Goal: Transaction & Acquisition: Purchase product/service

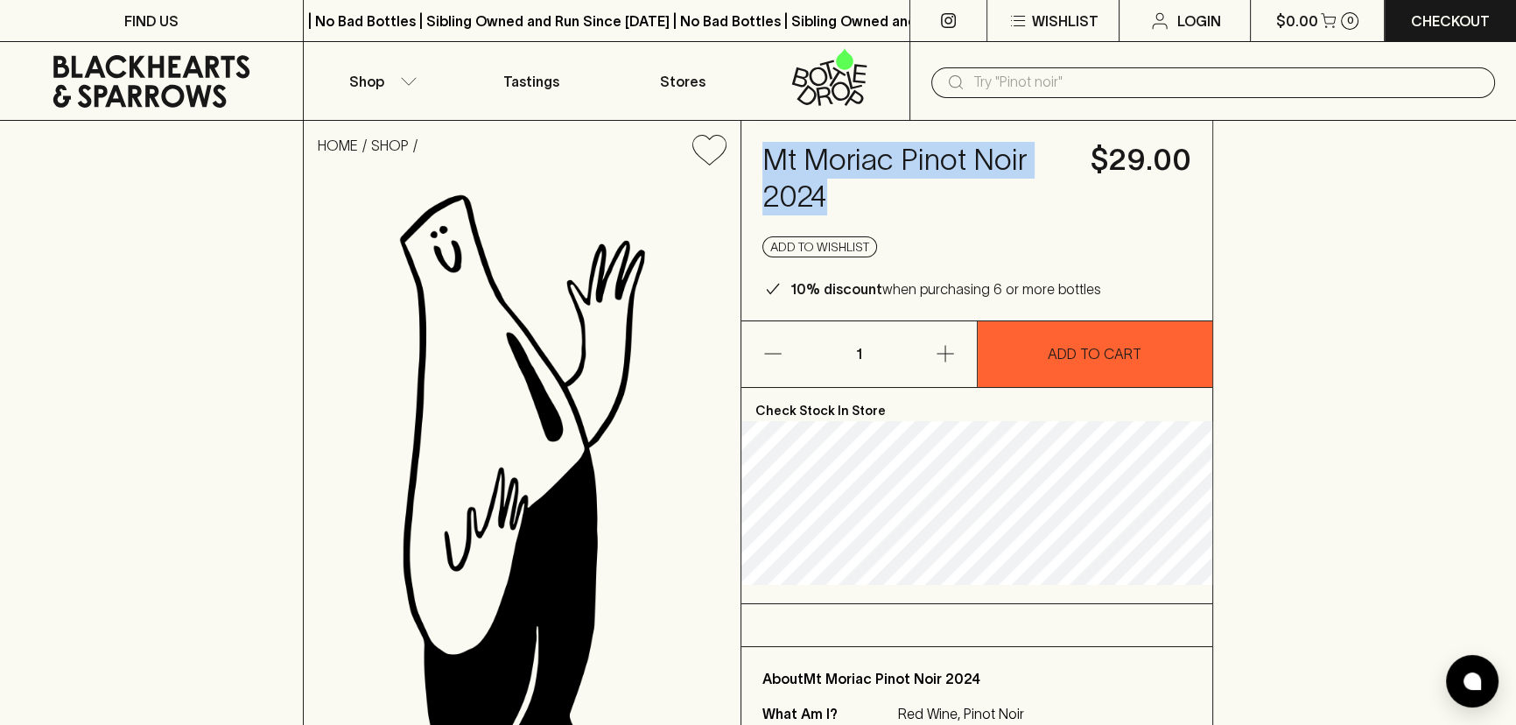
drag, startPoint x: 836, startPoint y: 191, endPoint x: 759, endPoint y: 145, distance: 89.4
click at [759, 145] on div "Mt Moriac Pinot Noir 2024 $29.00 Add to wishlist 10% discount when purchasing 6…" at bounding box center [976, 221] width 470 height 200
copy h4 "Mt Moriac Pinot Noir 2024"
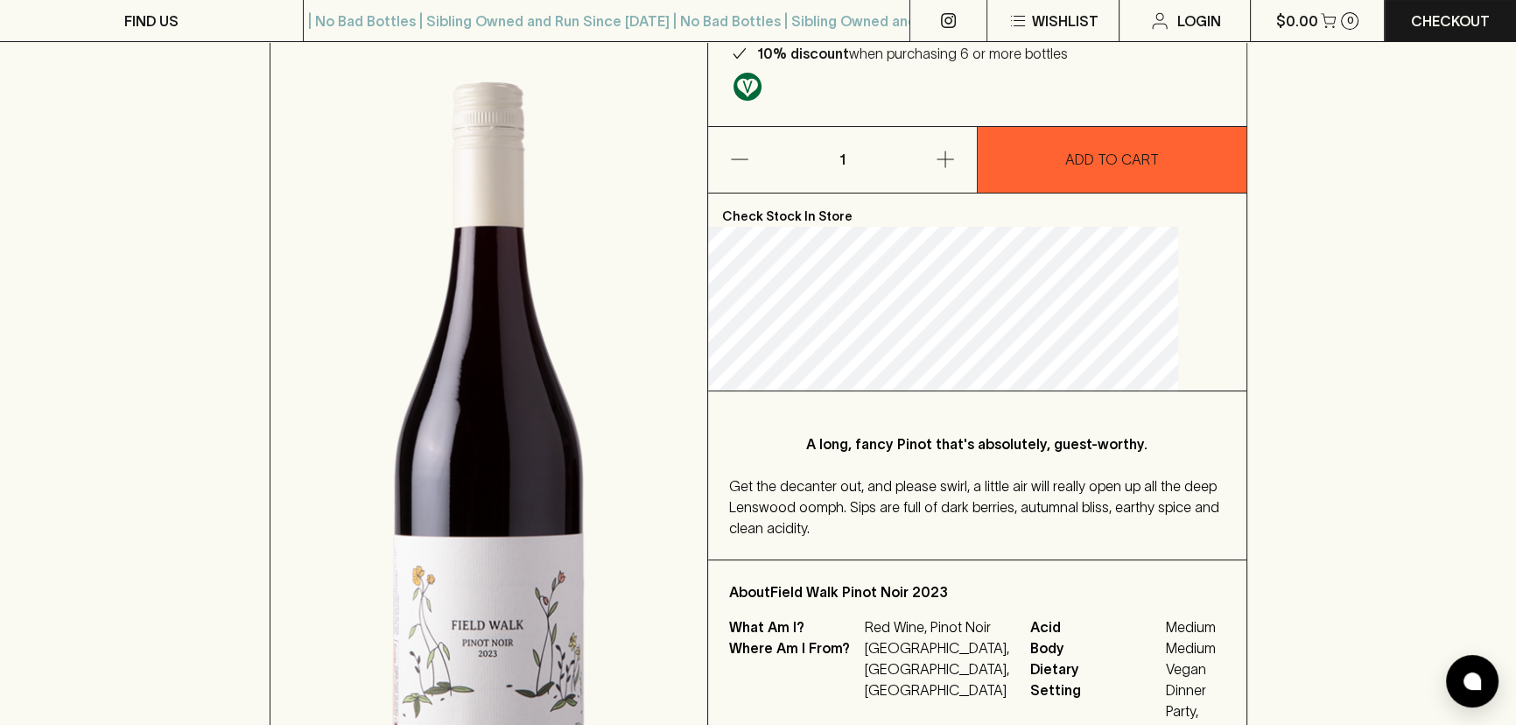
scroll to position [238, 0]
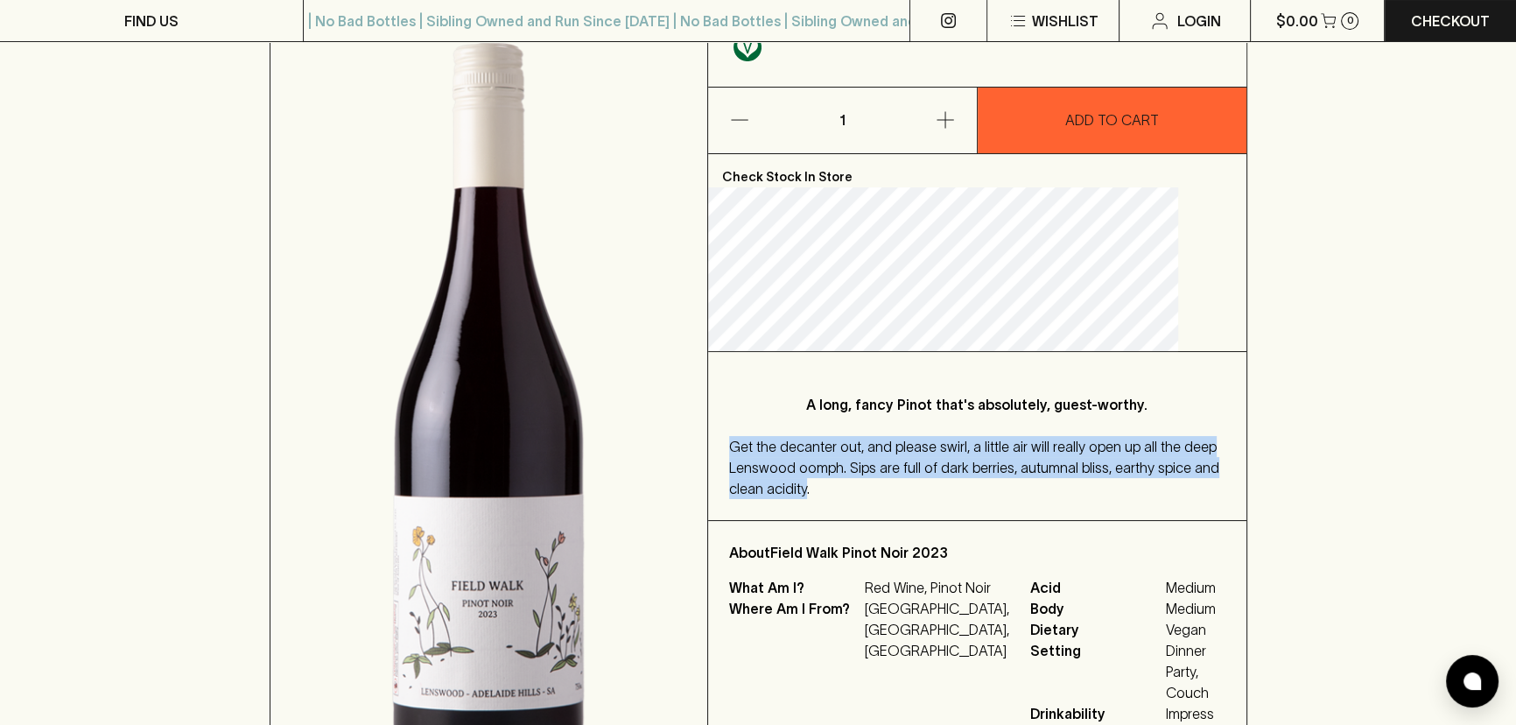
drag, startPoint x: 976, startPoint y: 525, endPoint x: 762, endPoint y: 456, distance: 224.4
click at [762, 459] on div "A long, fancy Pinot that's absolutely, guest-worthy. Get the decanter out, and …" at bounding box center [977, 436] width 538 height 168
copy span "Get the decanter out, and please swirl, a little air will really open up all th…"
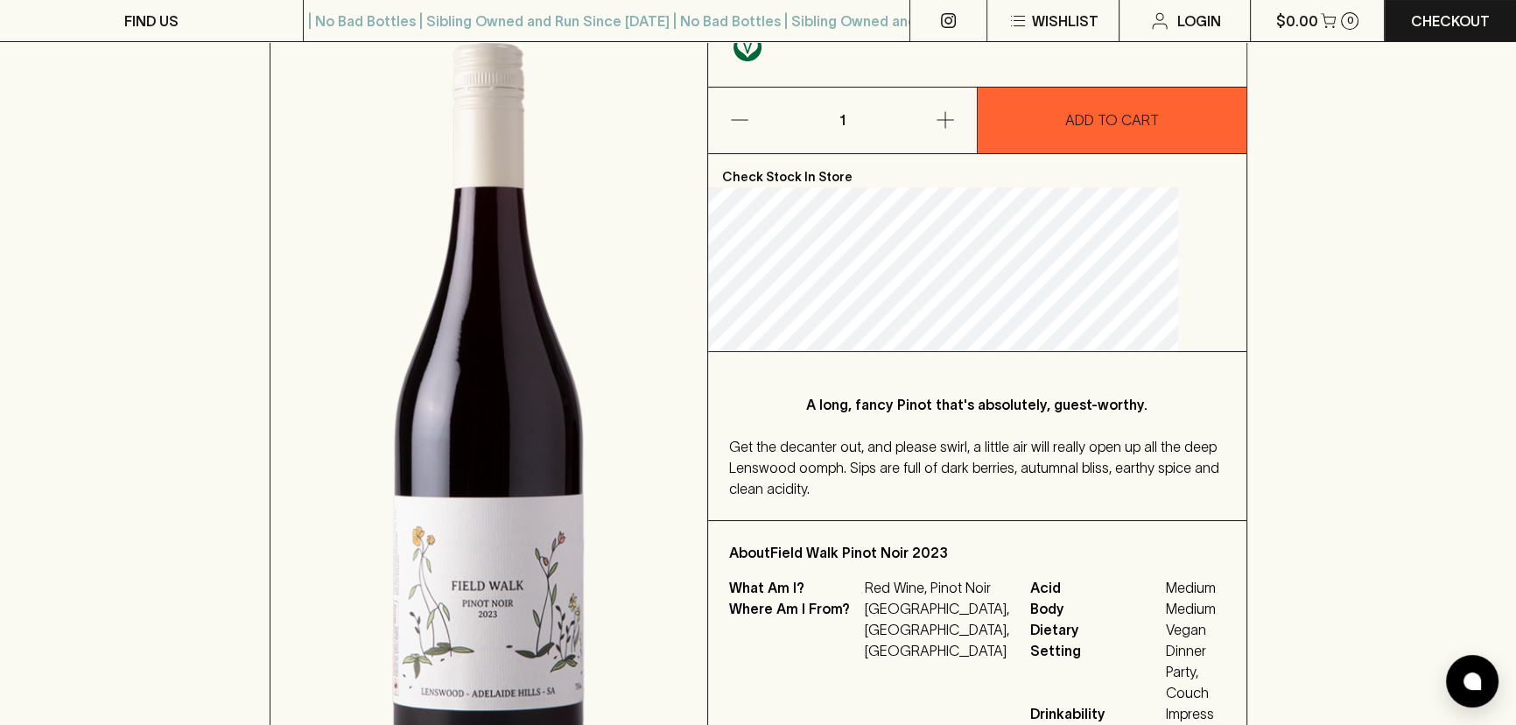
click at [1005, 499] on div "Get the decanter out, and please swirl, a little air will really open up all th…" at bounding box center [977, 467] width 496 height 63
